Goal: Task Accomplishment & Management: Manage account settings

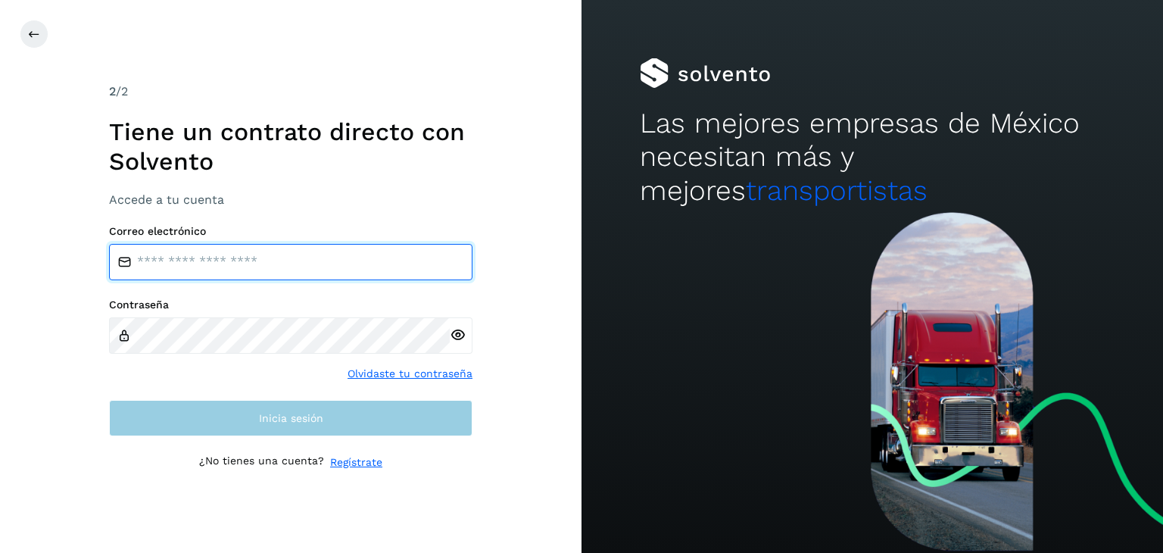
type input "**********"
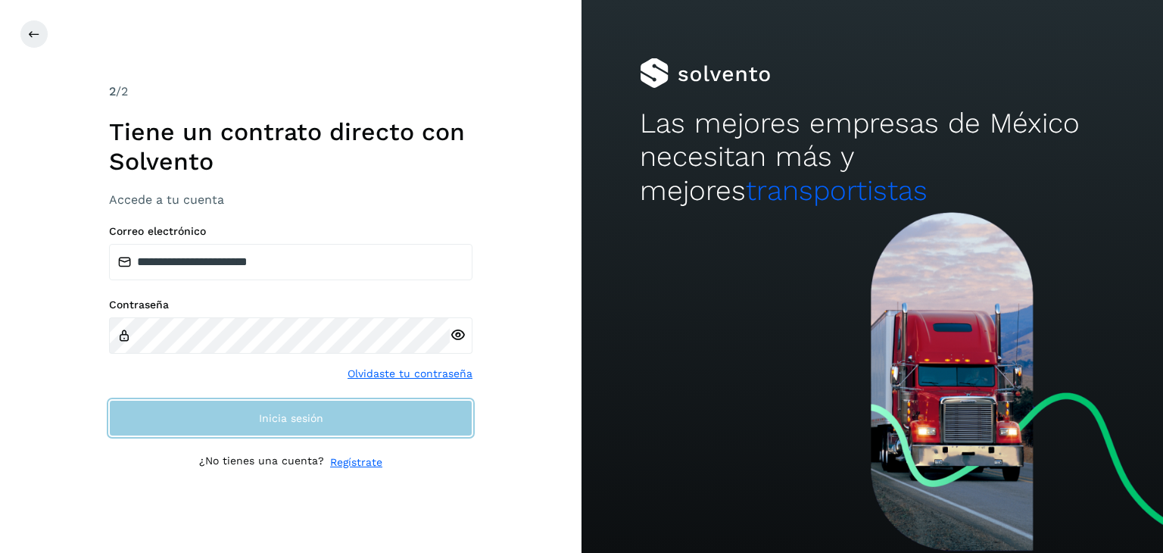
click at [332, 428] on button "Inicia sesión" at bounding box center [290, 418] width 363 height 36
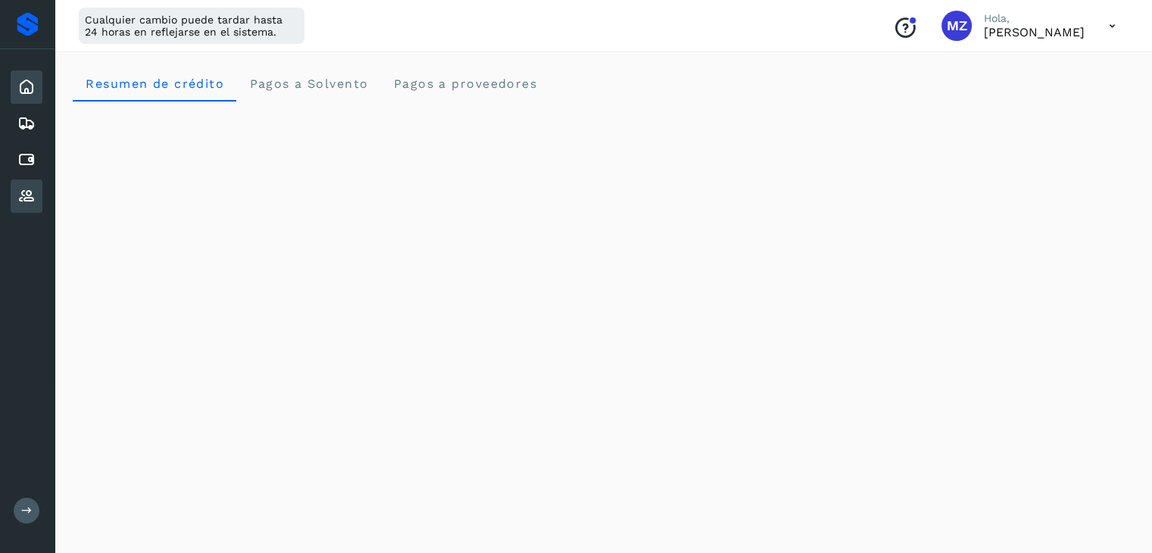
click at [20, 194] on icon at bounding box center [26, 196] width 18 height 18
click at [32, 158] on icon at bounding box center [26, 160] width 18 height 18
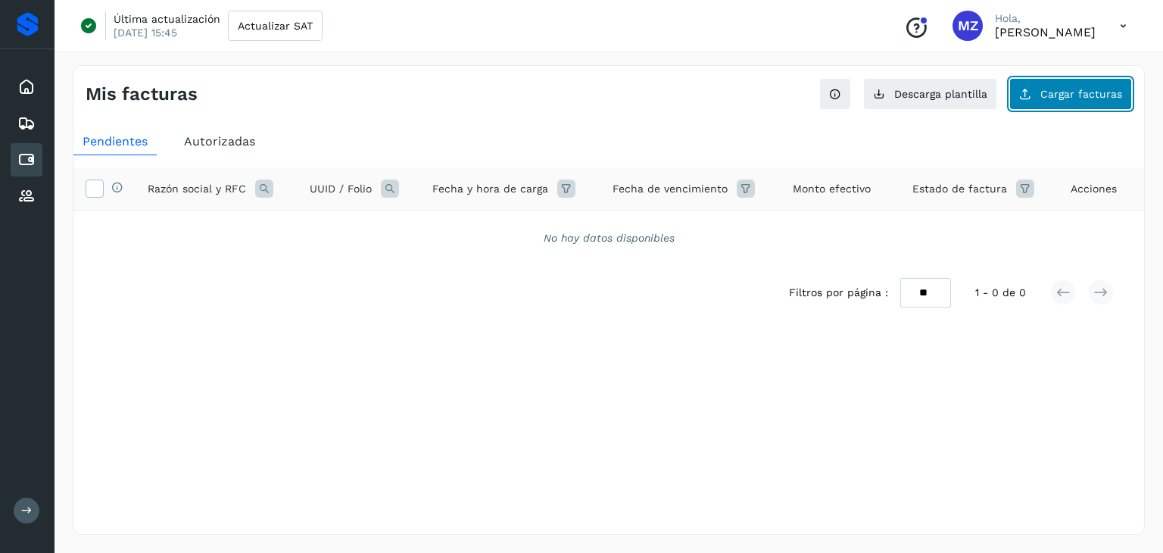
click at [1066, 98] on span "Cargar facturas" at bounding box center [1081, 94] width 82 height 11
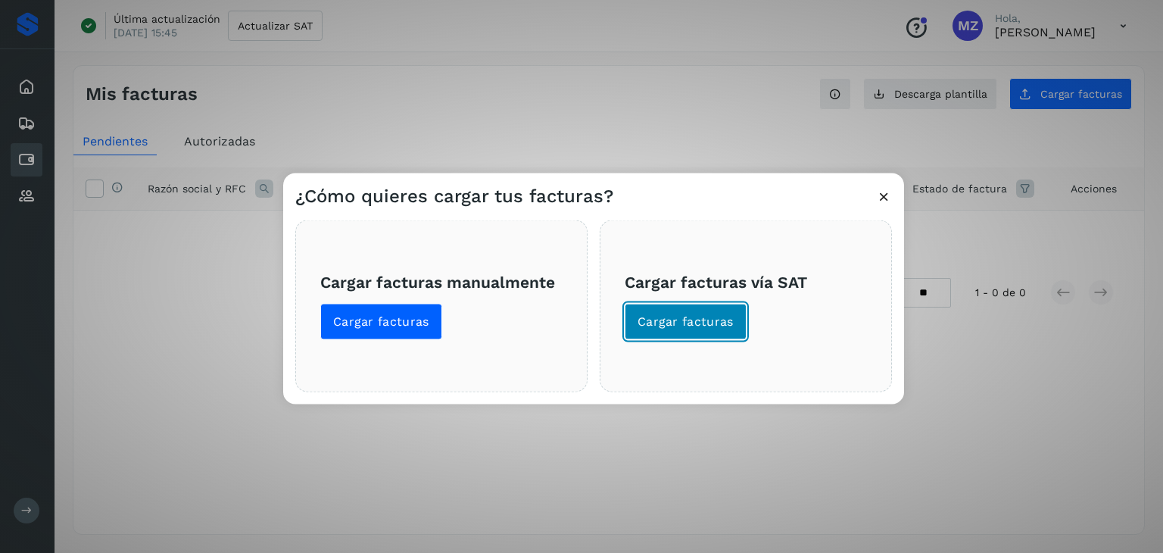
click at [691, 329] on span "Cargar facturas" at bounding box center [686, 321] width 96 height 17
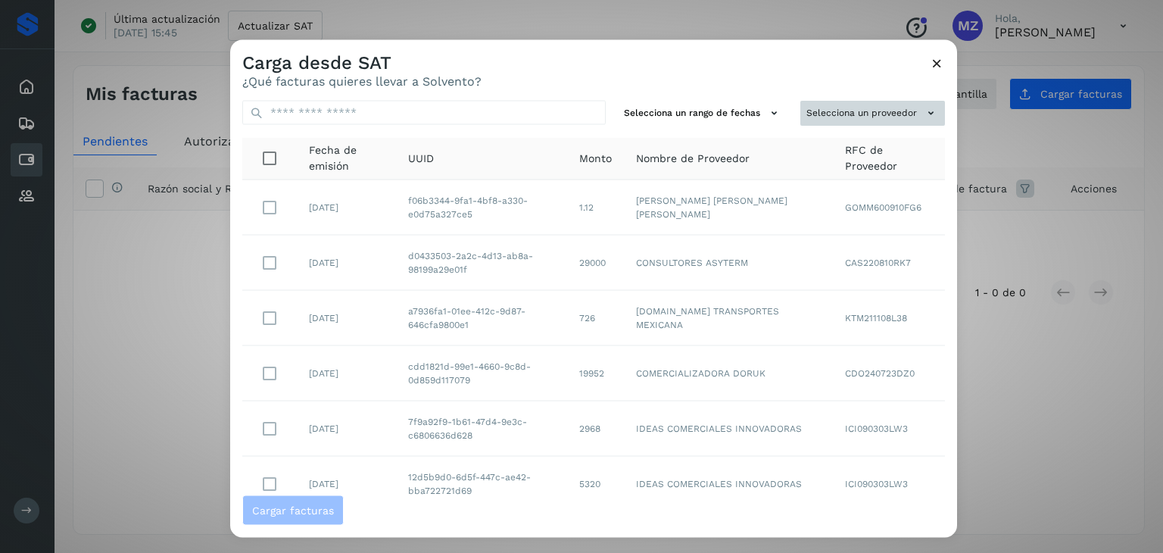
click at [923, 113] on icon at bounding box center [931, 113] width 16 height 16
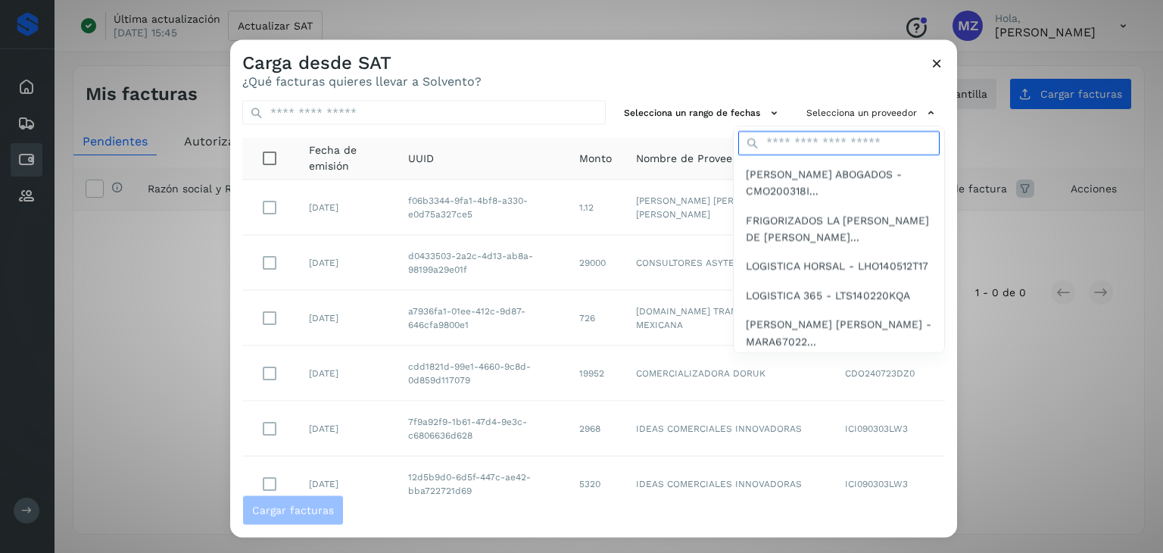
click at [845, 139] on input "text" at bounding box center [838, 142] width 201 height 24
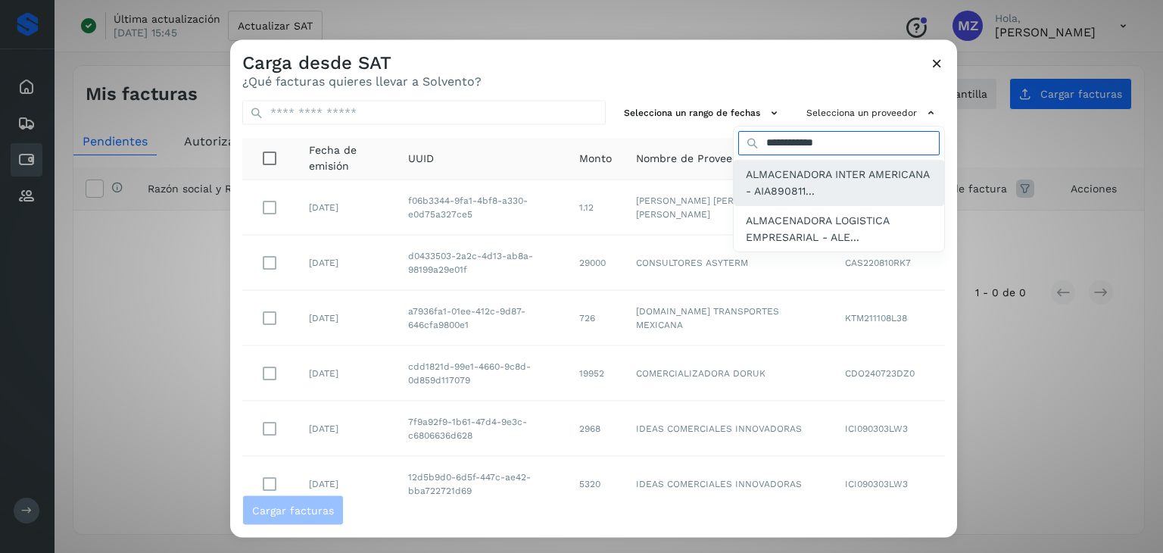
type input "**********"
click at [781, 177] on span "ALMACENADORA INTER AMERICANA - AIA890811..." at bounding box center [839, 182] width 186 height 34
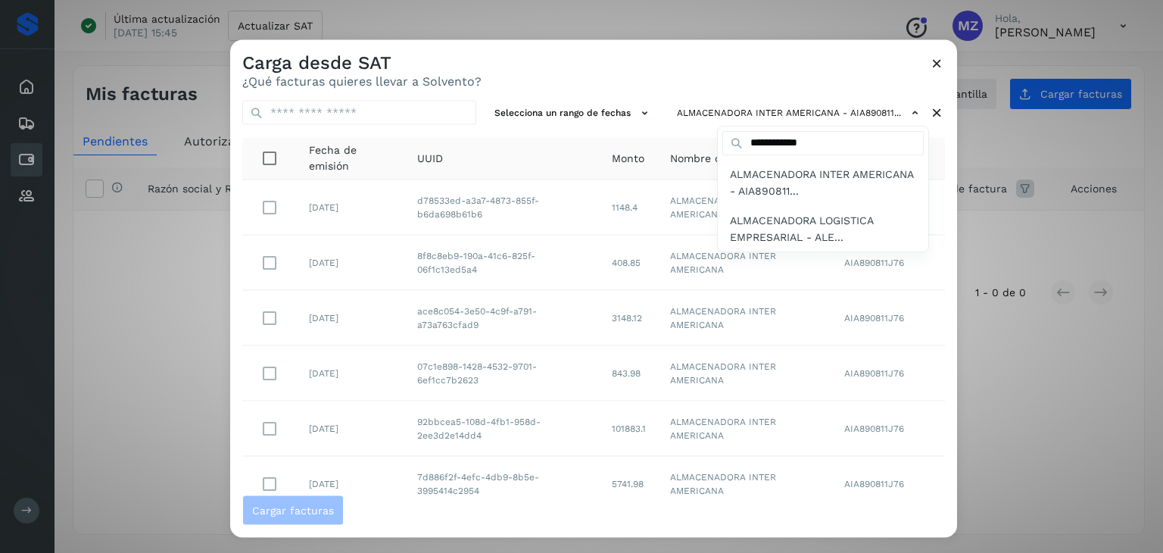
drag, startPoint x: 948, startPoint y: 300, endPoint x: 954, endPoint y: 450, distance: 150.8
click at [954, 450] on div at bounding box center [811, 316] width 1163 height 553
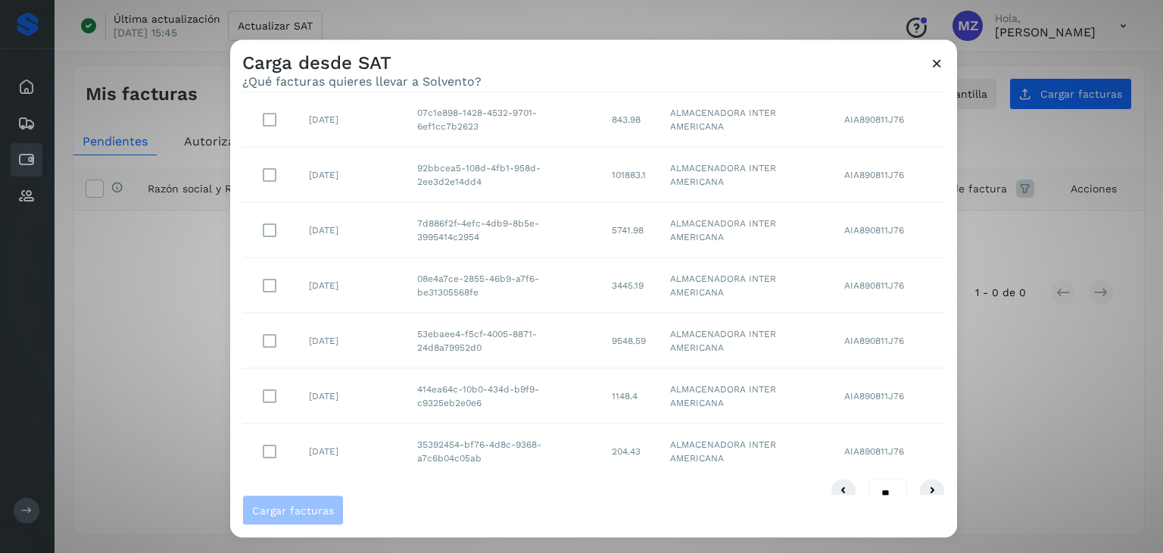
scroll to position [276, 0]
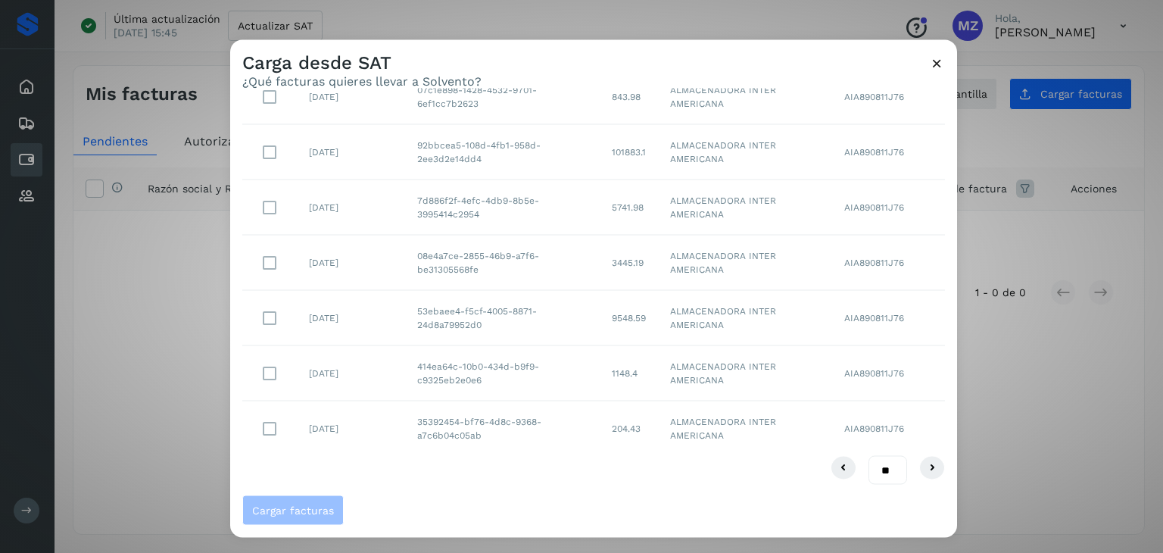
click at [884, 465] on select "** ** **" at bounding box center [887, 470] width 39 height 30
select select "**"
click at [868, 455] on select "** ** **" at bounding box center [887, 470] width 39 height 30
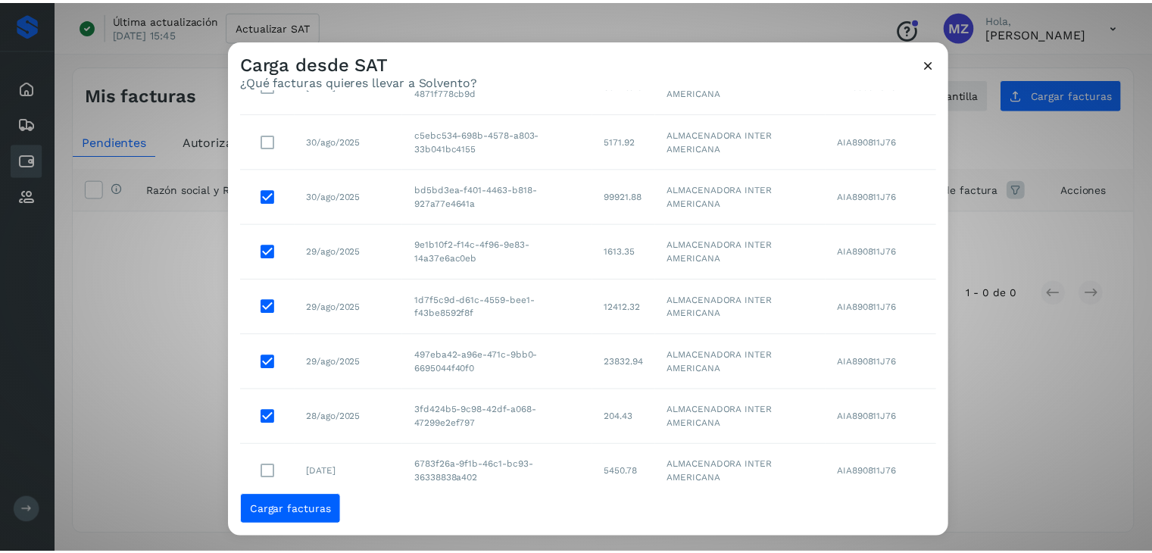
scroll to position [836, 0]
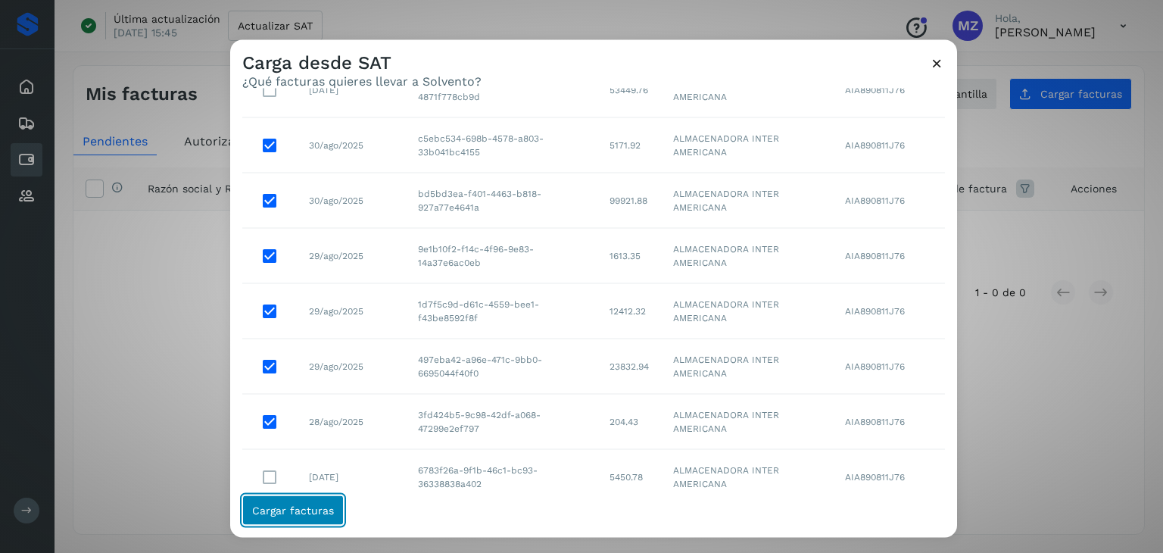
click at [287, 513] on span "Cargar facturas" at bounding box center [293, 510] width 82 height 11
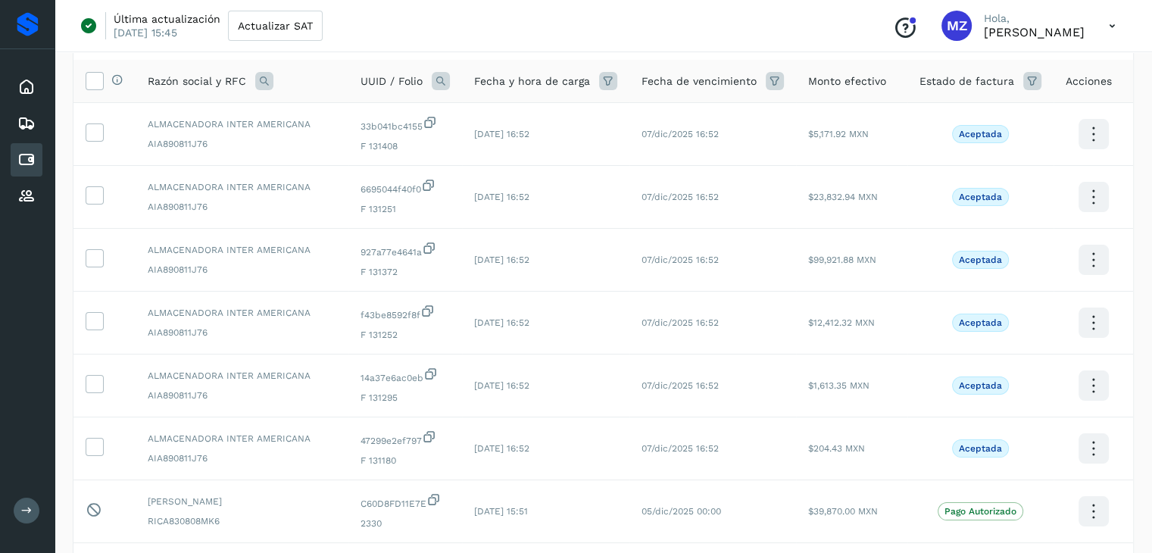
scroll to position [98, 0]
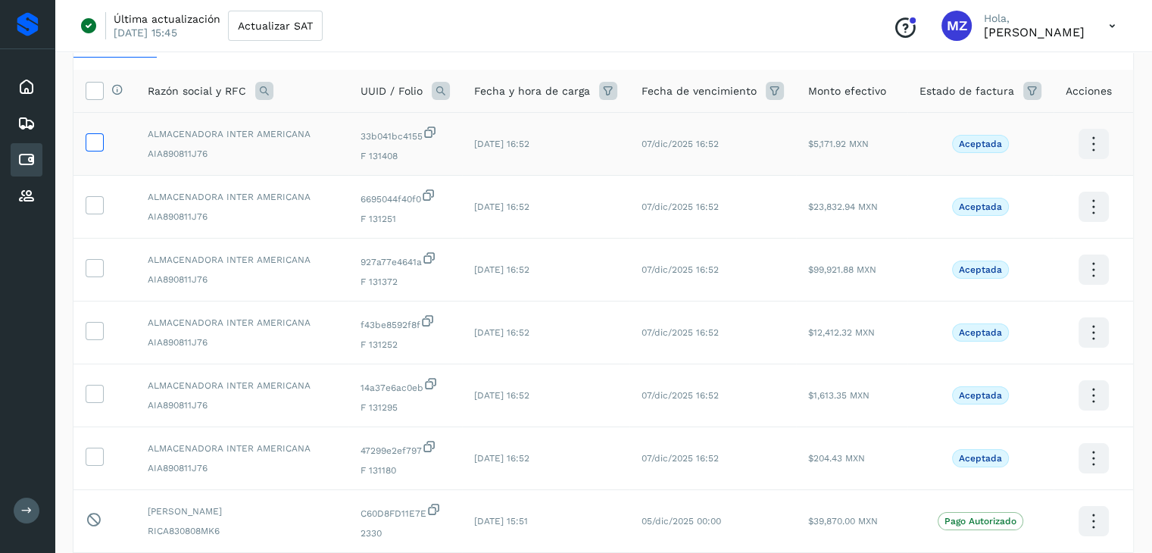
click at [101, 136] on label at bounding box center [95, 142] width 18 height 18
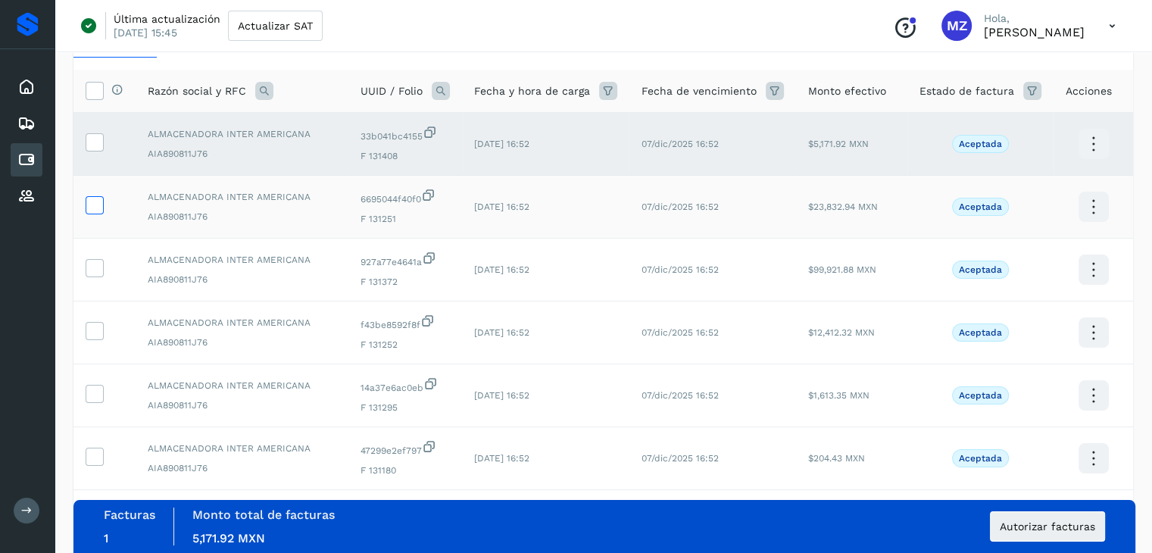
click at [89, 205] on icon at bounding box center [94, 204] width 16 height 16
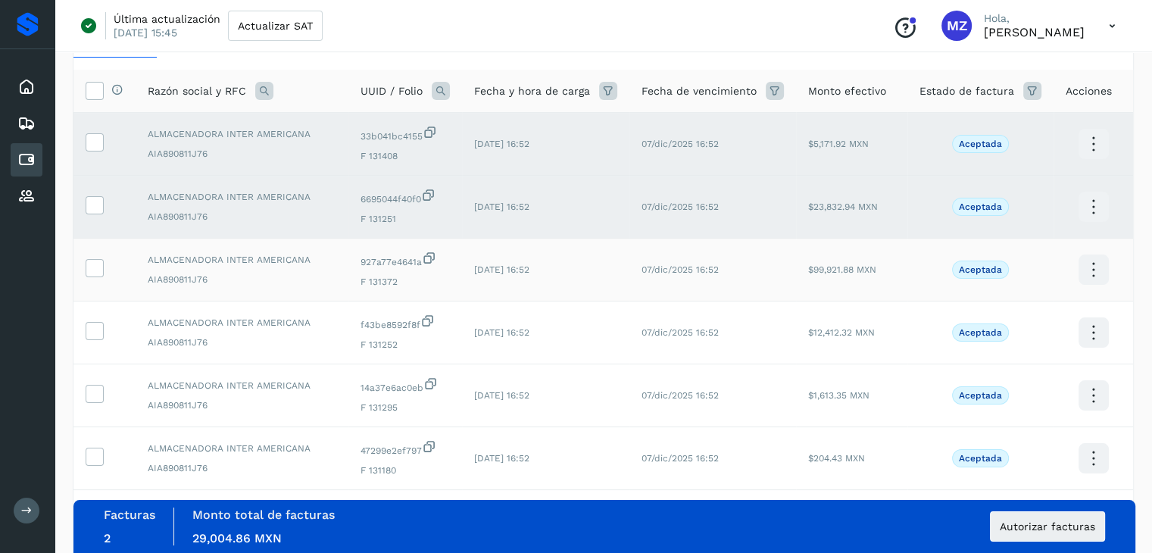
click at [82, 272] on td at bounding box center [104, 269] width 62 height 63
click at [89, 267] on icon at bounding box center [94, 267] width 16 height 16
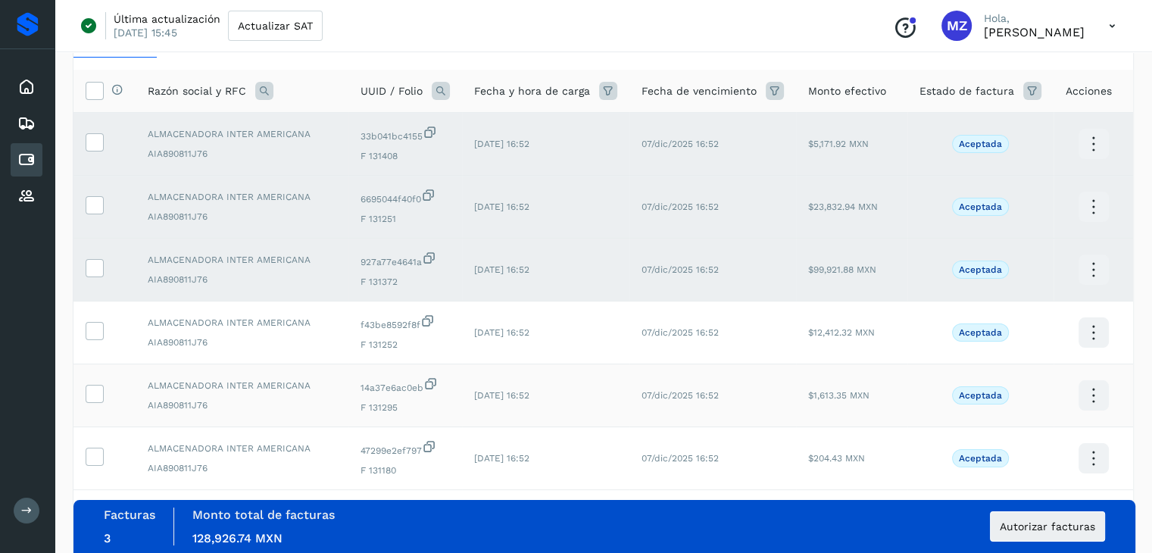
drag, startPoint x: 101, startPoint y: 340, endPoint x: 98, endPoint y: 373, distance: 33.5
click at [99, 341] on td at bounding box center [104, 332] width 62 height 63
click at [89, 342] on td at bounding box center [104, 332] width 62 height 63
click at [94, 329] on icon at bounding box center [94, 330] width 16 height 16
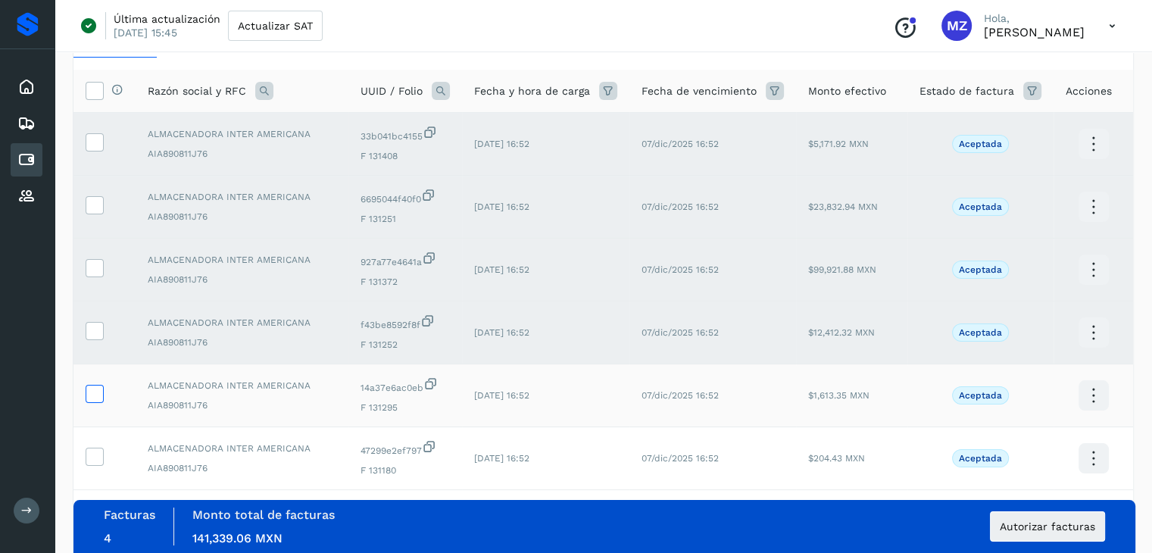
click at [93, 388] on icon at bounding box center [94, 393] width 16 height 16
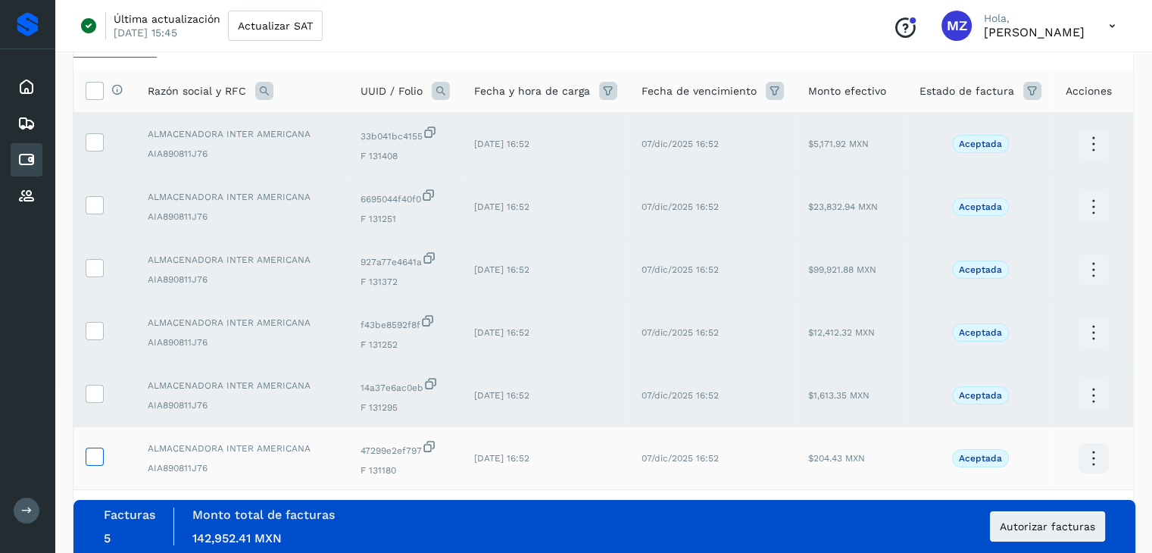
click at [92, 455] on icon at bounding box center [94, 455] width 16 height 16
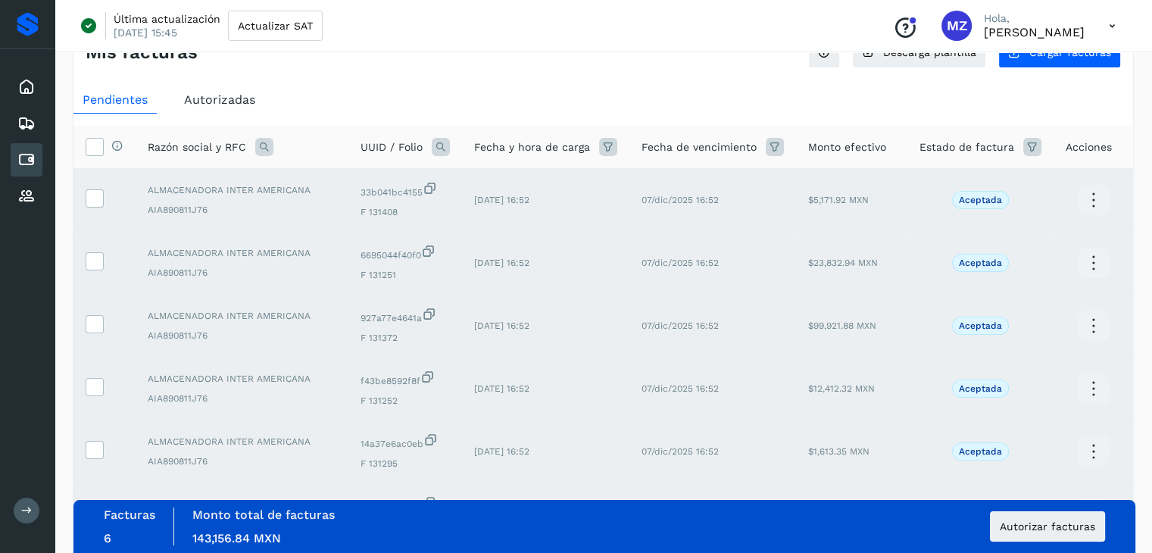
scroll to position [0, 0]
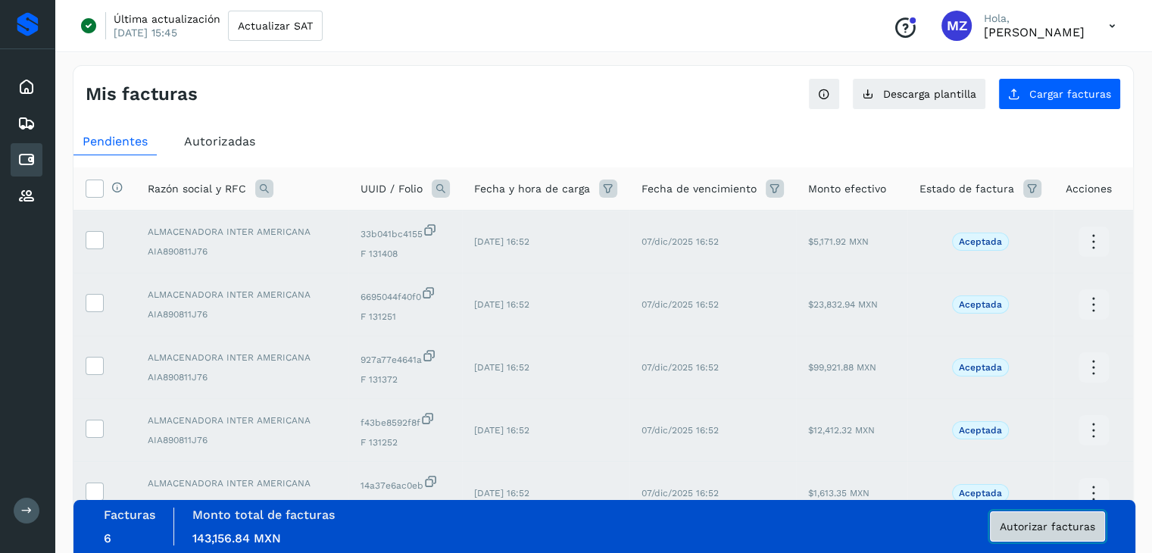
click at [1024, 530] on span "Autorizar facturas" at bounding box center [1046, 526] width 95 height 11
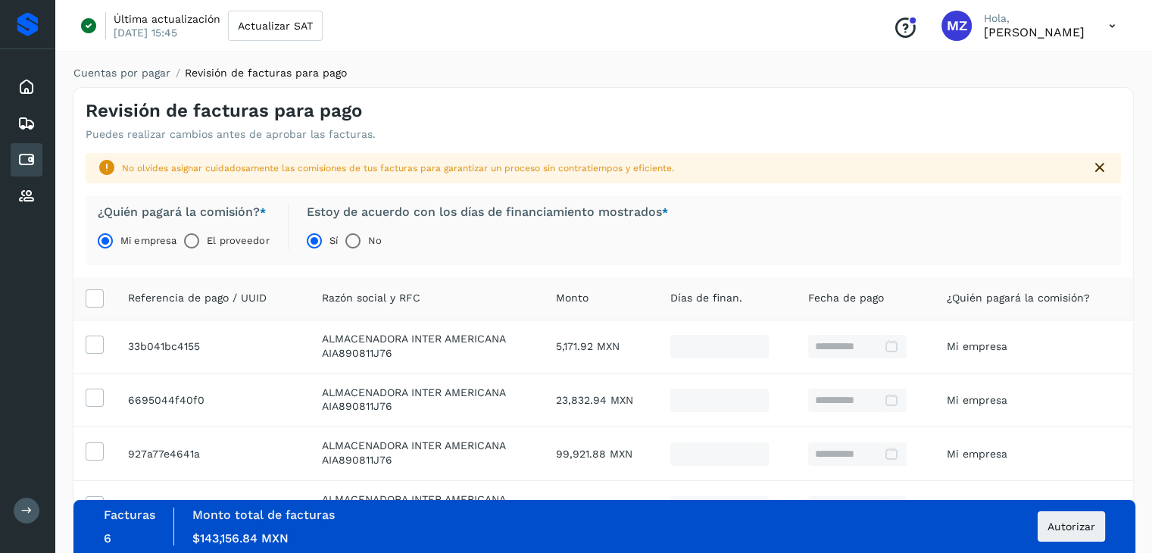
scroll to position [261, 0]
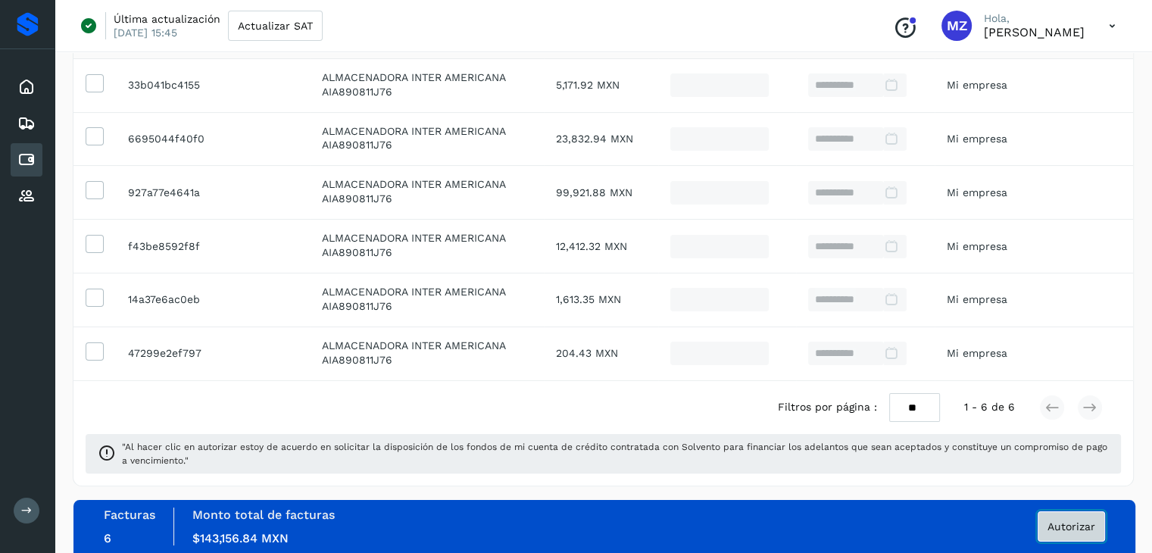
click at [1061, 516] on button "Autorizar" at bounding box center [1070, 526] width 67 height 30
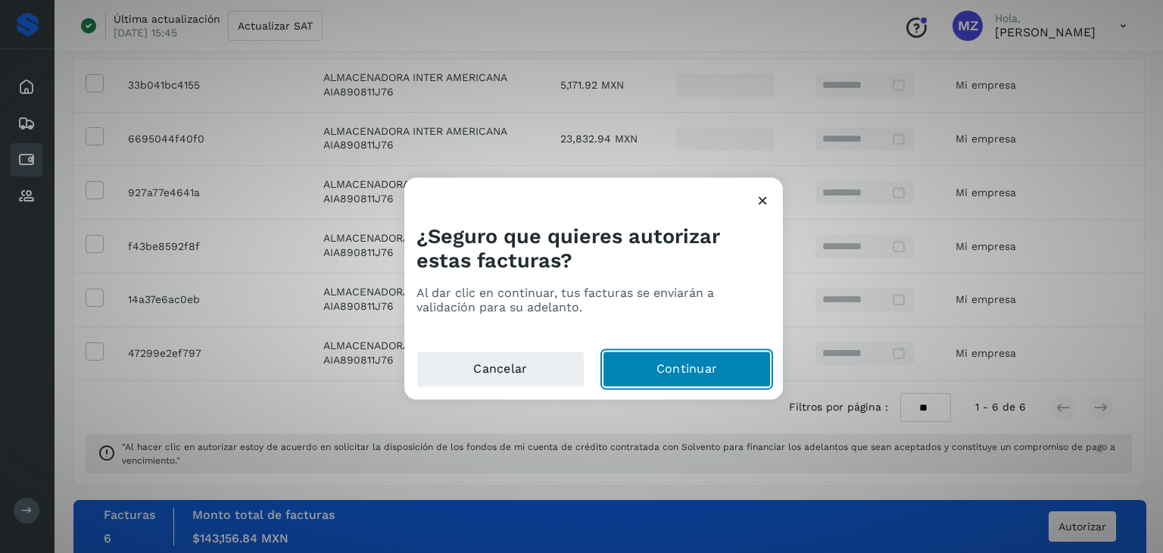
click at [663, 373] on button "Continuar" at bounding box center [687, 369] width 168 height 36
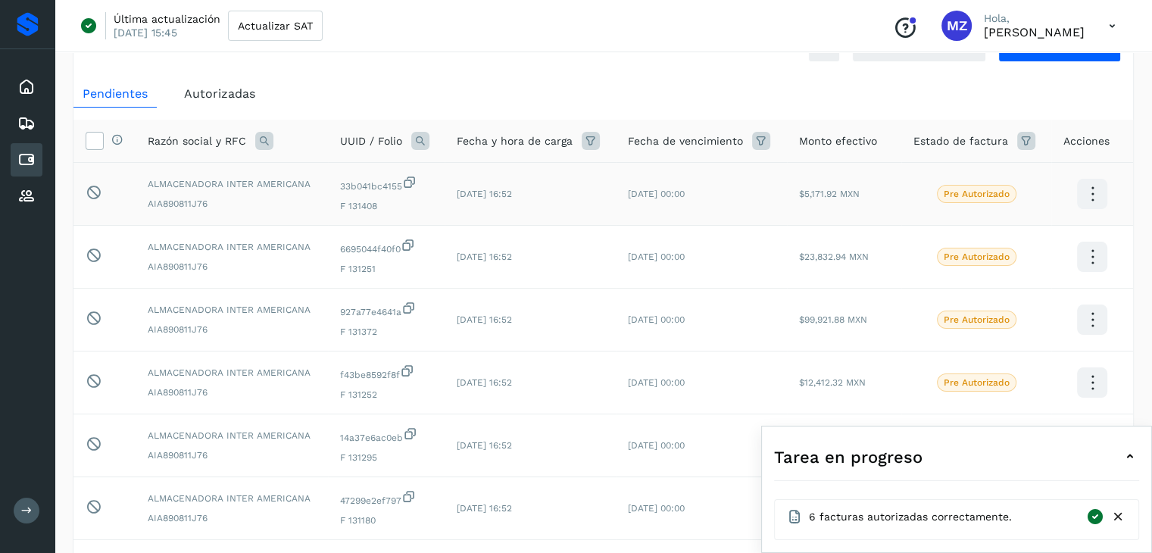
scroll to position [164, 0]
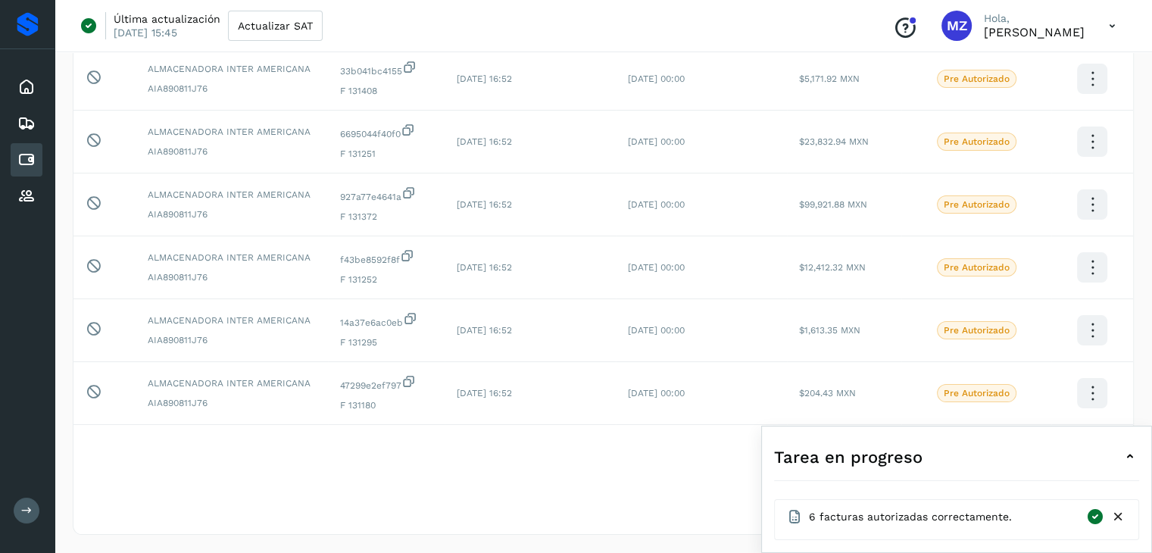
click at [1119, 516] on icon at bounding box center [1118, 517] width 16 height 16
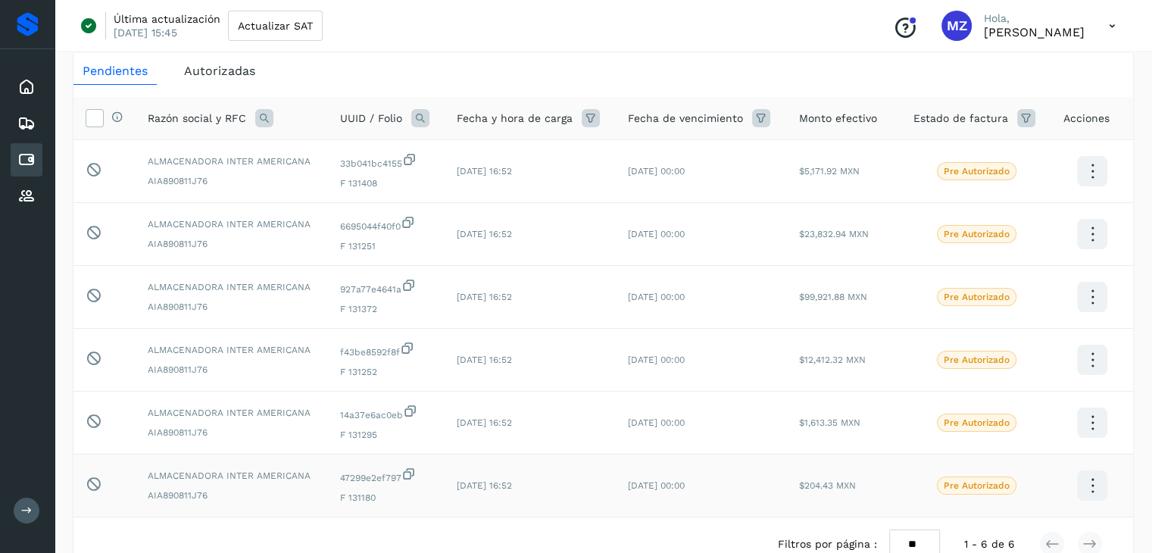
scroll to position [0, 0]
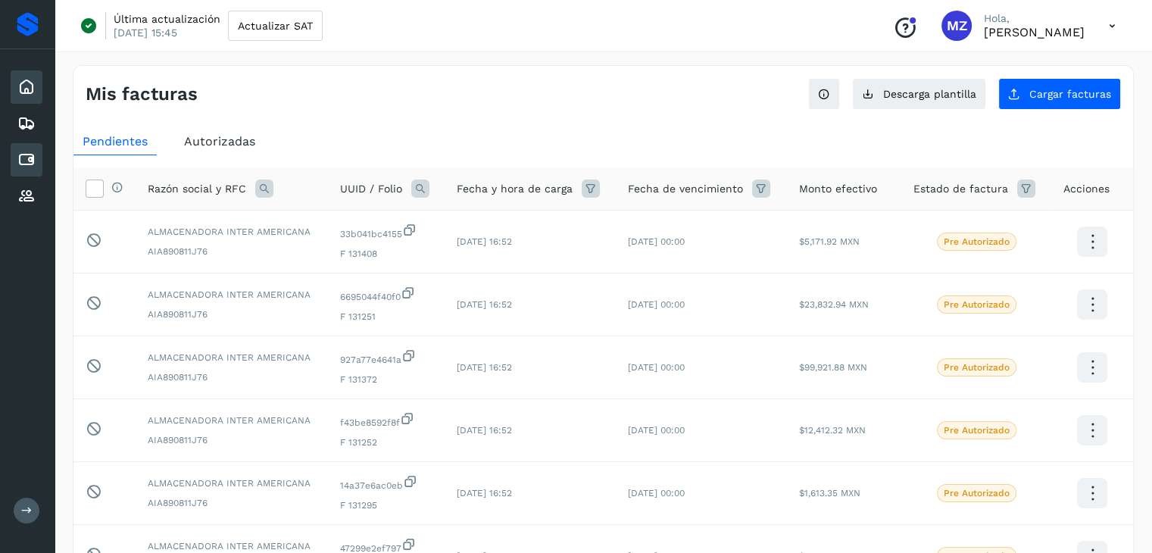
click at [24, 83] on icon at bounding box center [26, 87] width 18 height 18
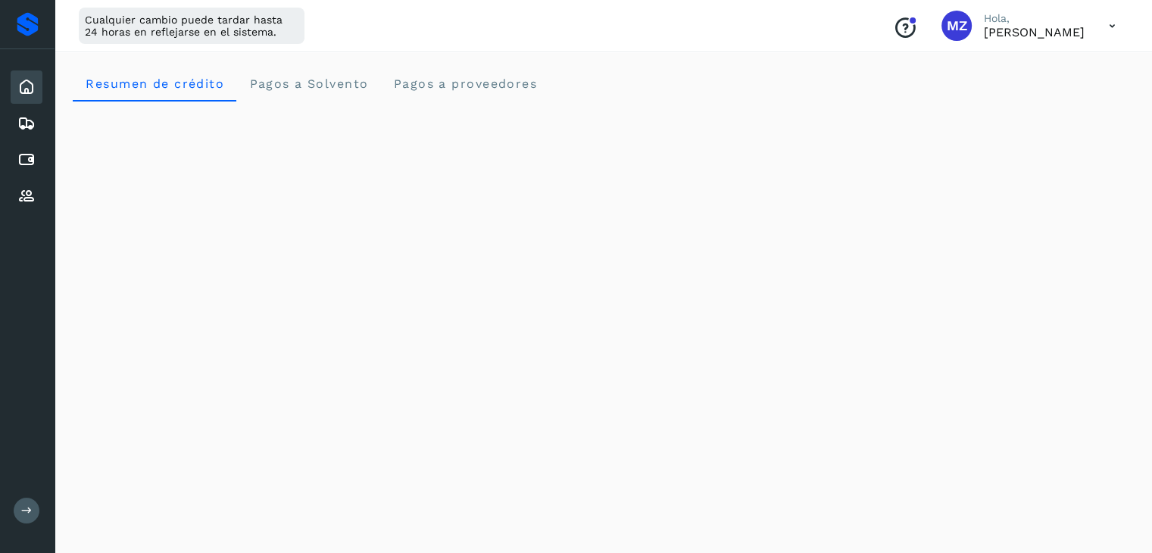
click at [1108, 33] on icon at bounding box center [1111, 26] width 31 height 31
click at [1026, 97] on div "Cerrar sesión" at bounding box center [1036, 97] width 180 height 29
